Goal: Transaction & Acquisition: Purchase product/service

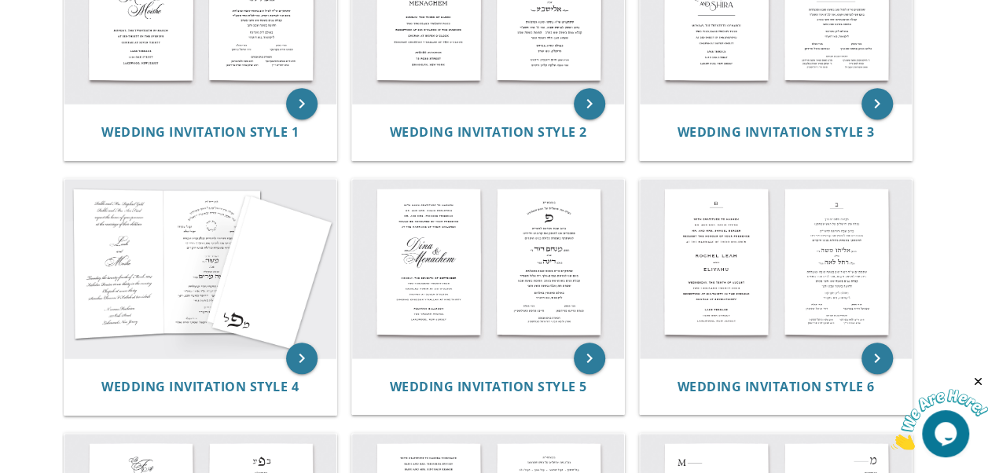
scroll to position [266, 0]
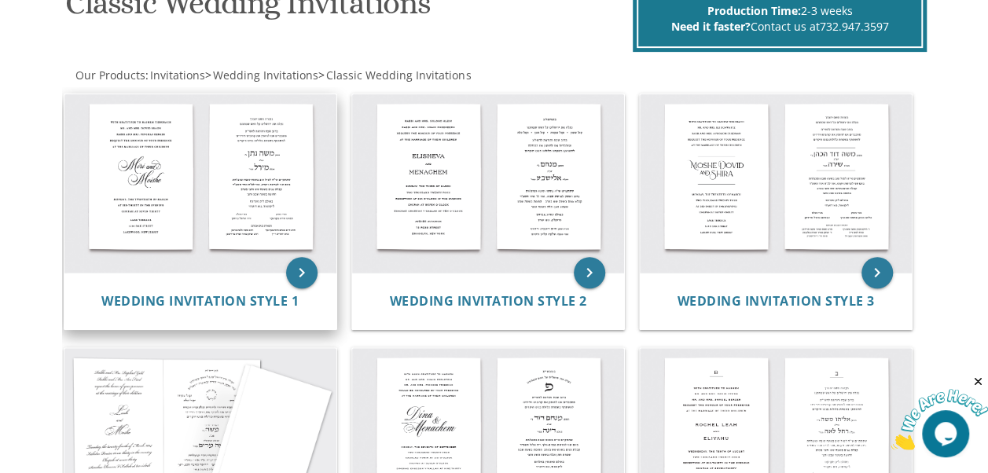
click at [207, 196] on img at bounding box center [200, 183] width 272 height 178
click at [316, 268] on icon "keyboard_arrow_right" at bounding box center [301, 272] width 31 height 31
click at [307, 268] on icon "keyboard_arrow_right" at bounding box center [301, 272] width 31 height 31
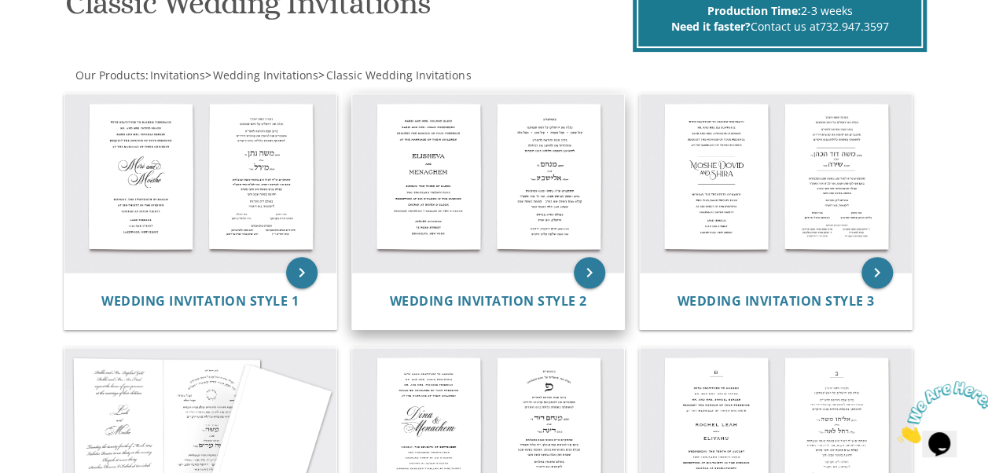
click at [538, 164] on img at bounding box center [488, 183] width 272 height 178
click at [591, 272] on icon "keyboard_arrow_right" at bounding box center [589, 272] width 31 height 31
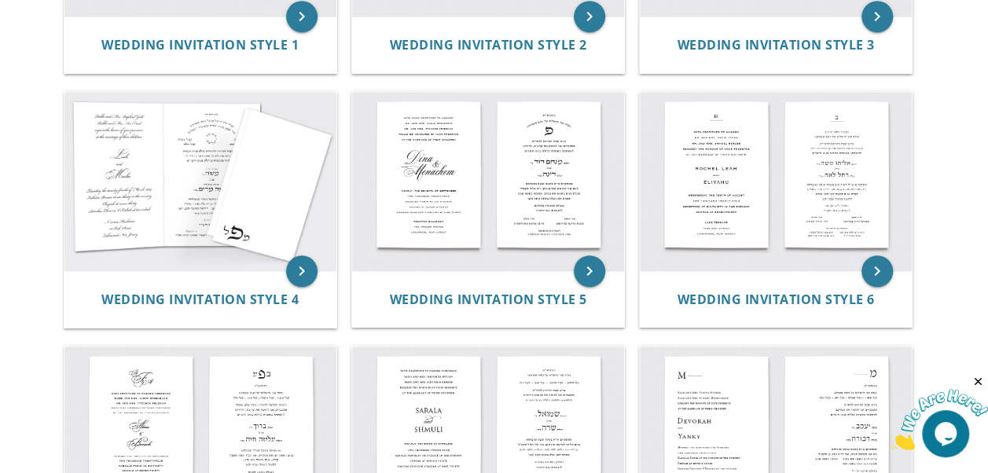
scroll to position [692, 0]
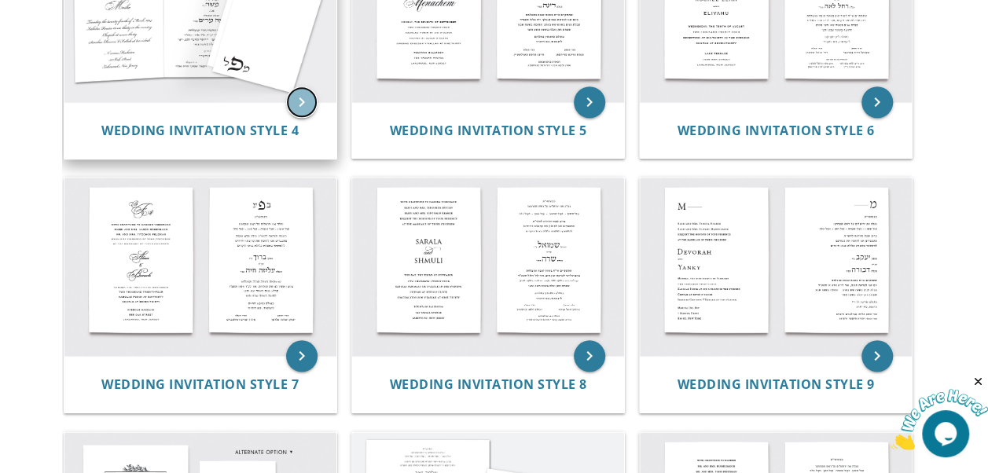
click at [303, 99] on icon "keyboard_arrow_right" at bounding box center [301, 101] width 31 height 31
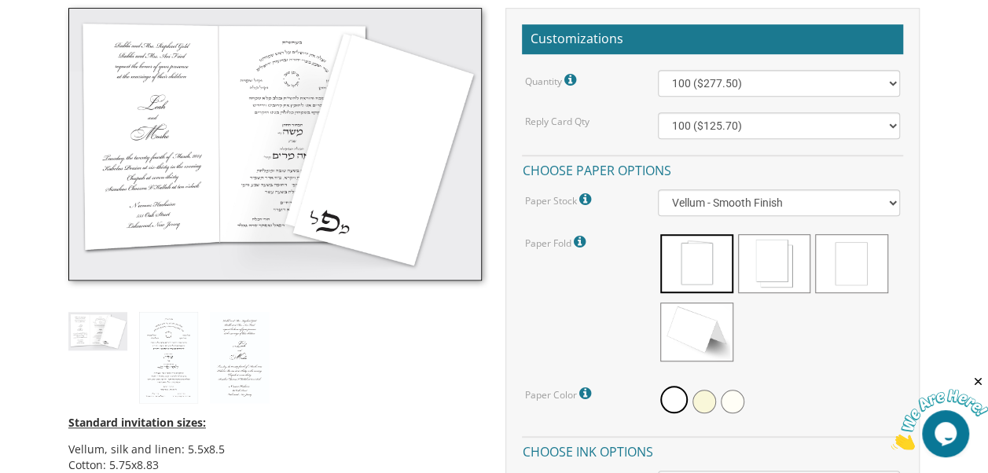
scroll to position [373, 0]
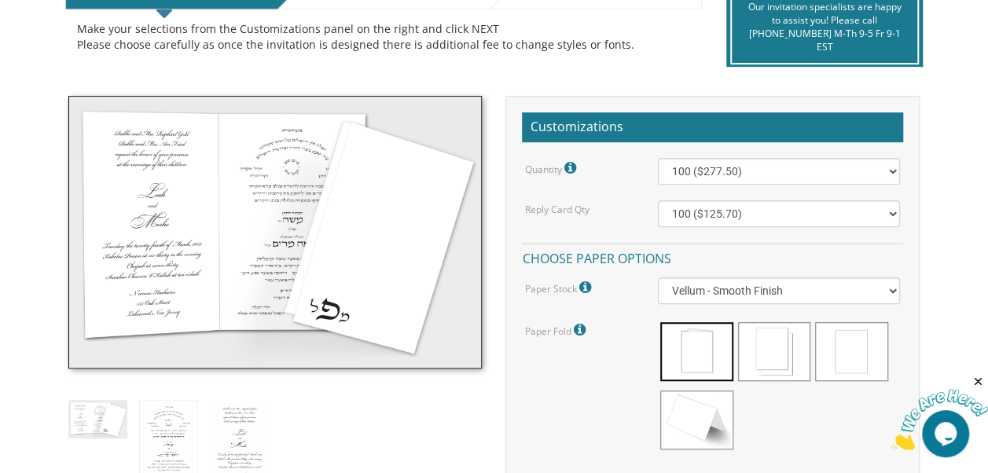
click at [273, 245] on img at bounding box center [275, 232] width 414 height 273
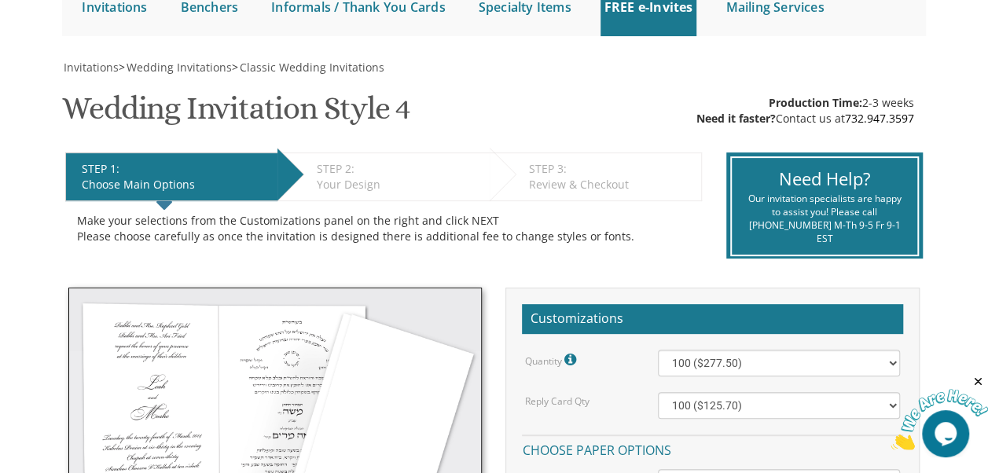
scroll to position [178, 0]
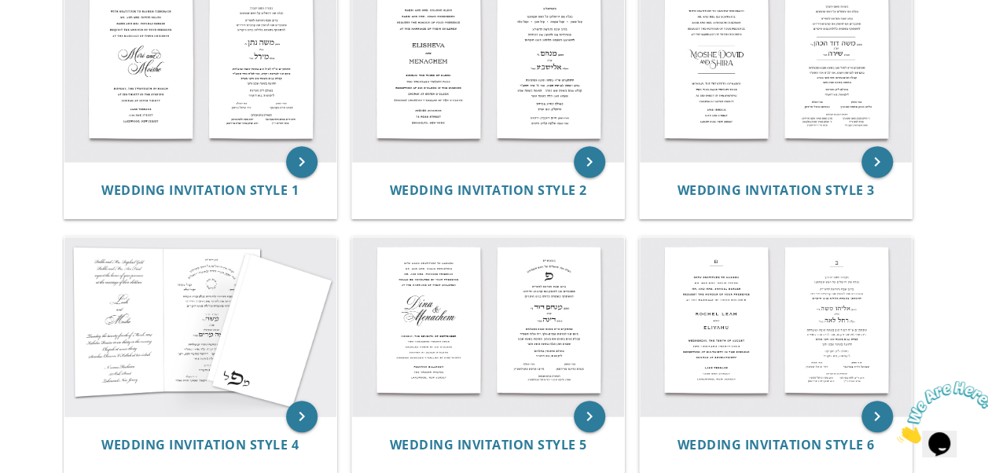
scroll to position [374, 0]
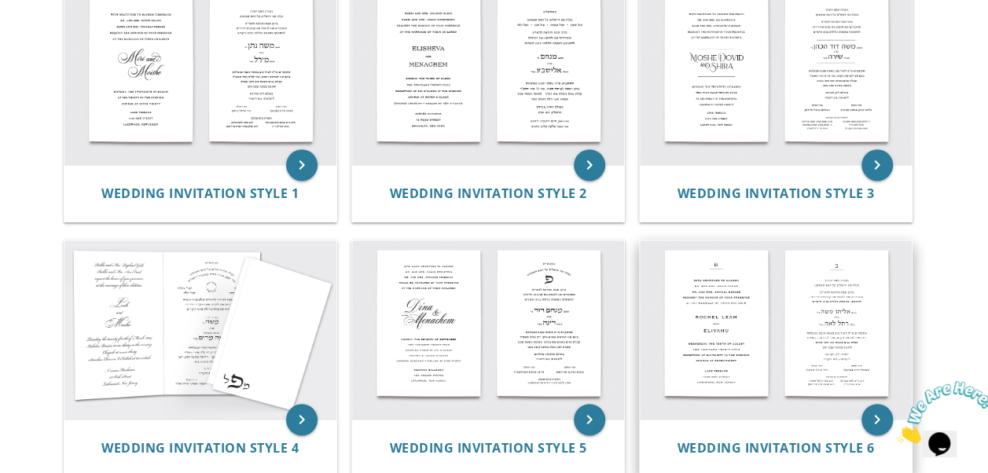
click at [827, 344] on img at bounding box center [776, 329] width 272 height 178
click at [880, 405] on icon "keyboard_arrow_right" at bounding box center [876, 419] width 31 height 31
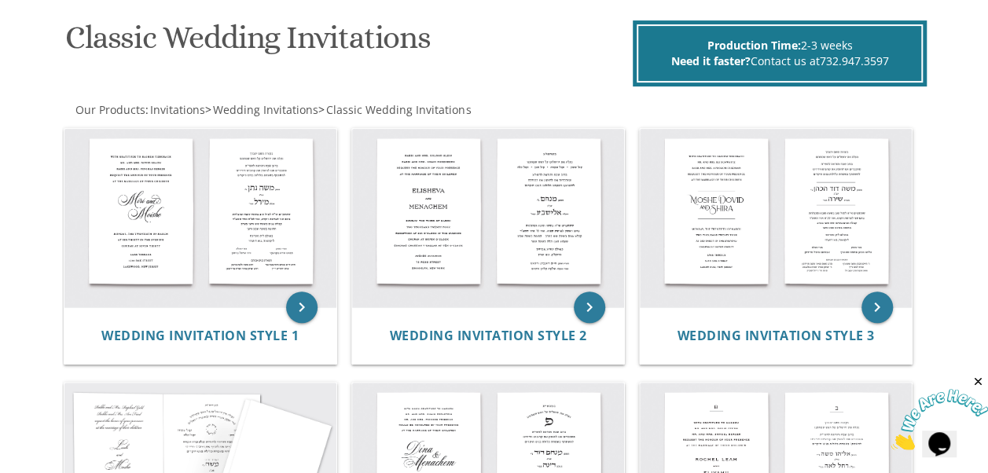
scroll to position [256, 0]
